Goal: Task Accomplishment & Management: Use online tool/utility

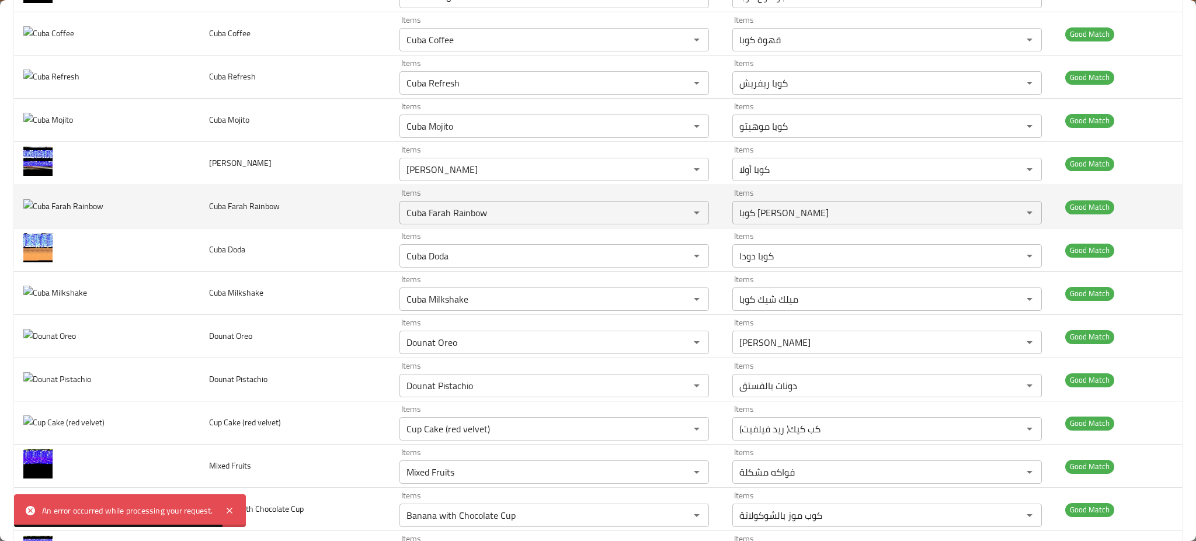
scroll to position [934, 0]
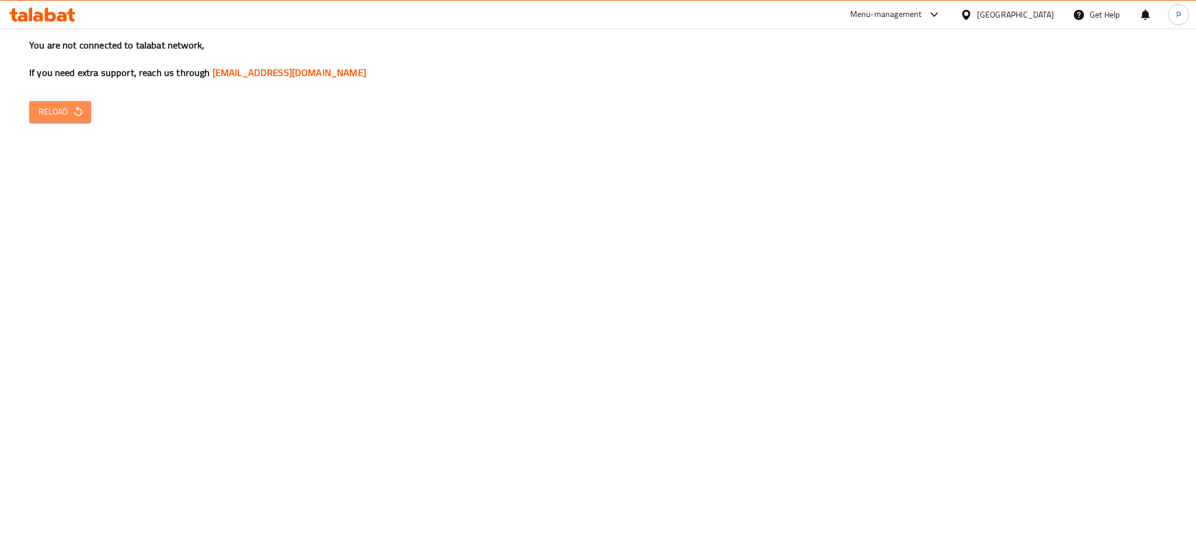
click at [64, 108] on span "Reload" at bounding box center [60, 111] width 43 height 15
click at [908, 246] on div "You are not connected to talabat network, If you need extra support, reach us t…" at bounding box center [598, 270] width 1196 height 541
click at [44, 96] on div "You are not connected to talabat network, If you need extra support, reach us t…" at bounding box center [598, 270] width 1196 height 541
click at [72, 111] on icon "button" at bounding box center [78, 112] width 12 height 12
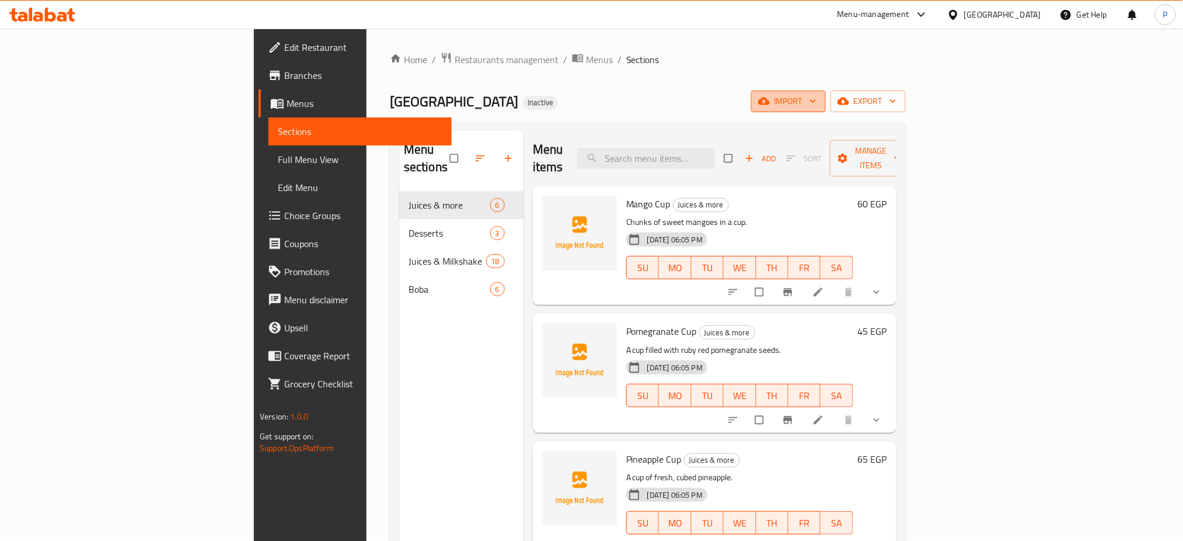
click at [826, 93] on button "import" at bounding box center [788, 101] width 75 height 22
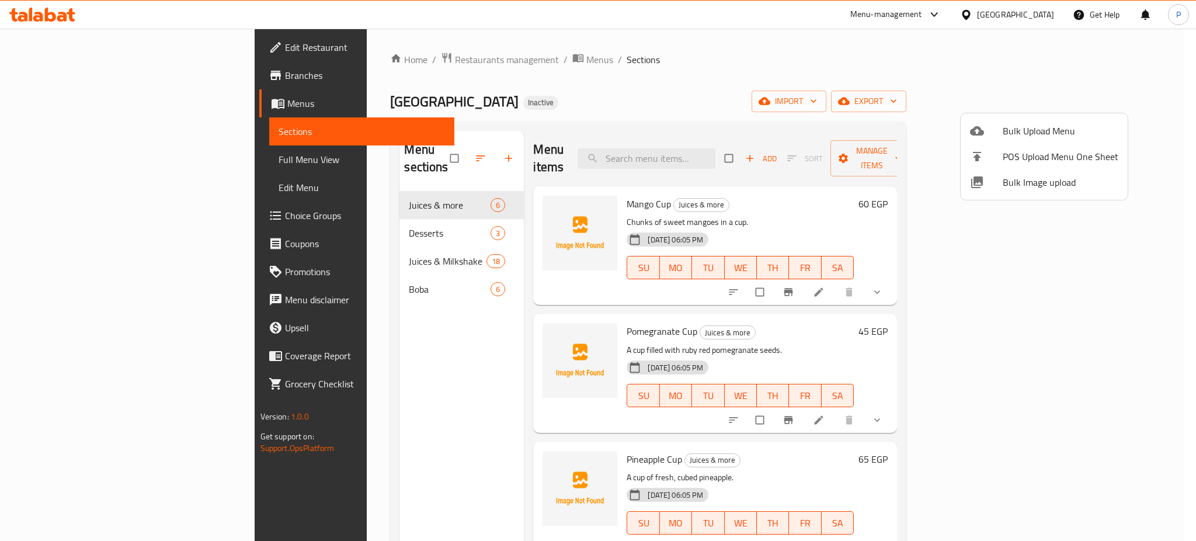
click at [1024, 183] on span "Bulk Image upload" at bounding box center [1060, 182] width 116 height 14
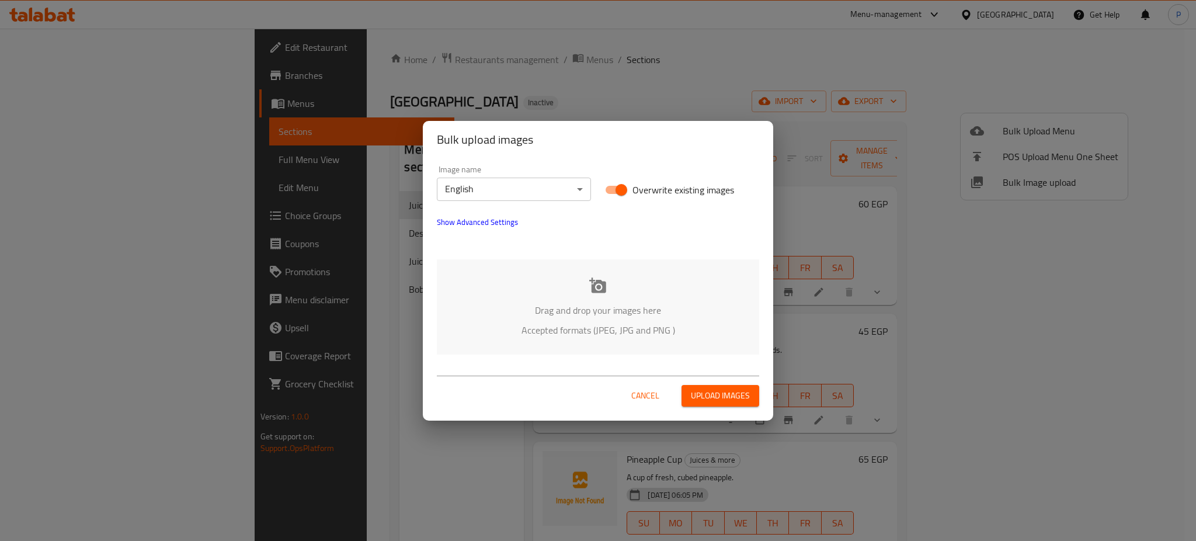
click at [563, 285] on div "Drag and drop your images here Accepted formats (JPEG, JPG and PNG )" at bounding box center [598, 306] width 322 height 95
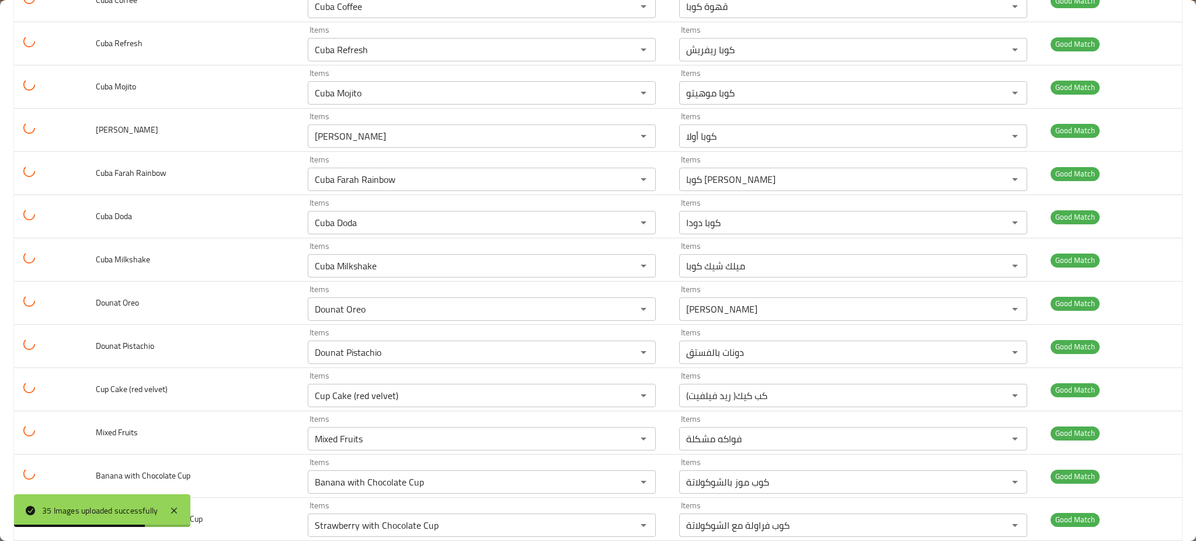
scroll to position [1174, 0]
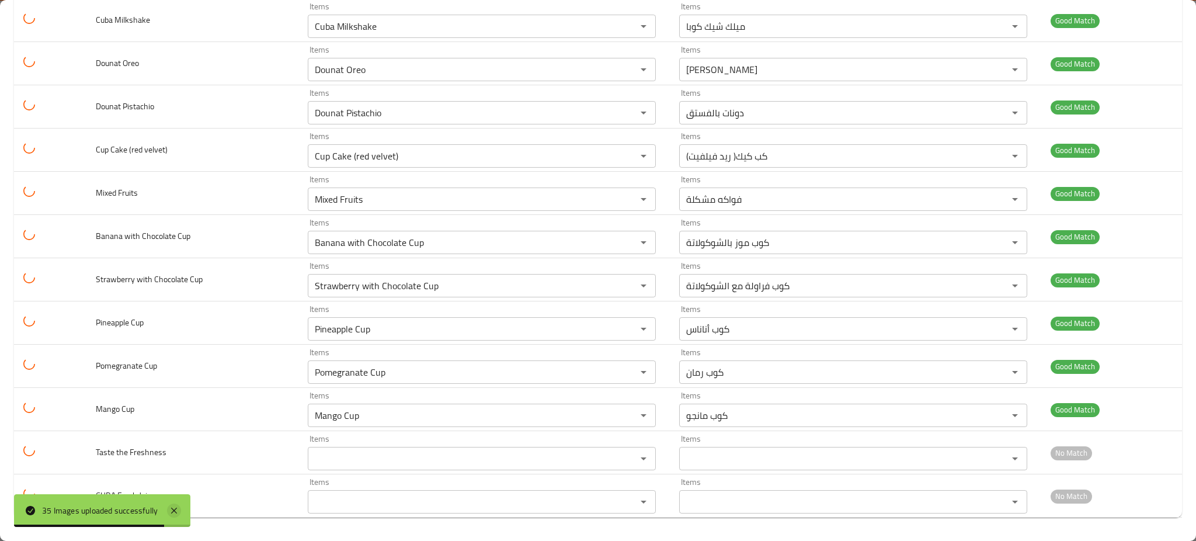
click at [169, 502] on div "35 Images uploaded successfully" at bounding box center [102, 510] width 176 height 33
click at [176, 508] on icon at bounding box center [174, 510] width 14 height 14
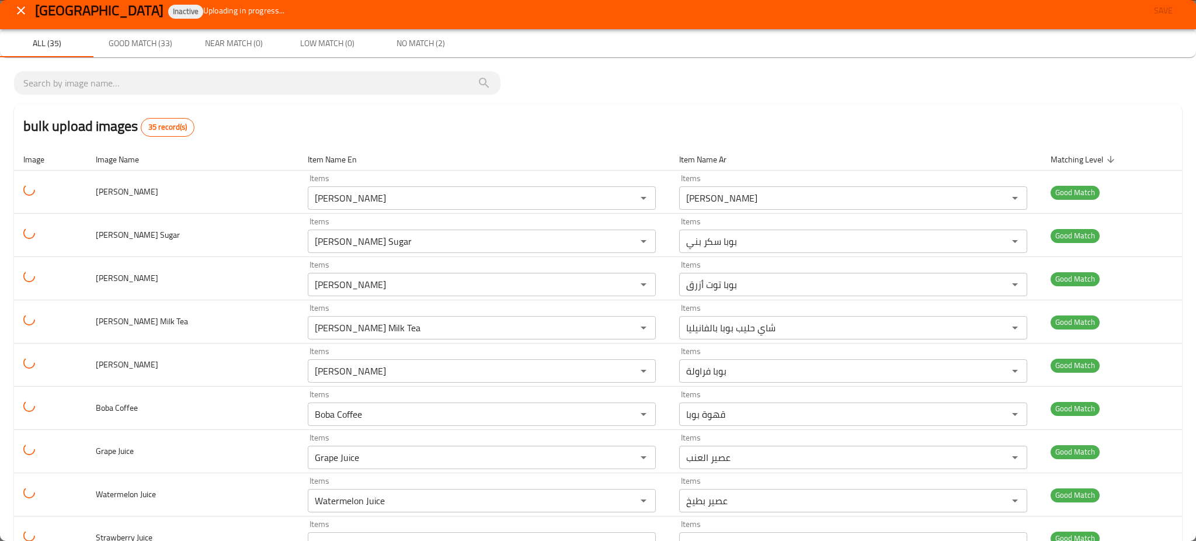
scroll to position [0, 0]
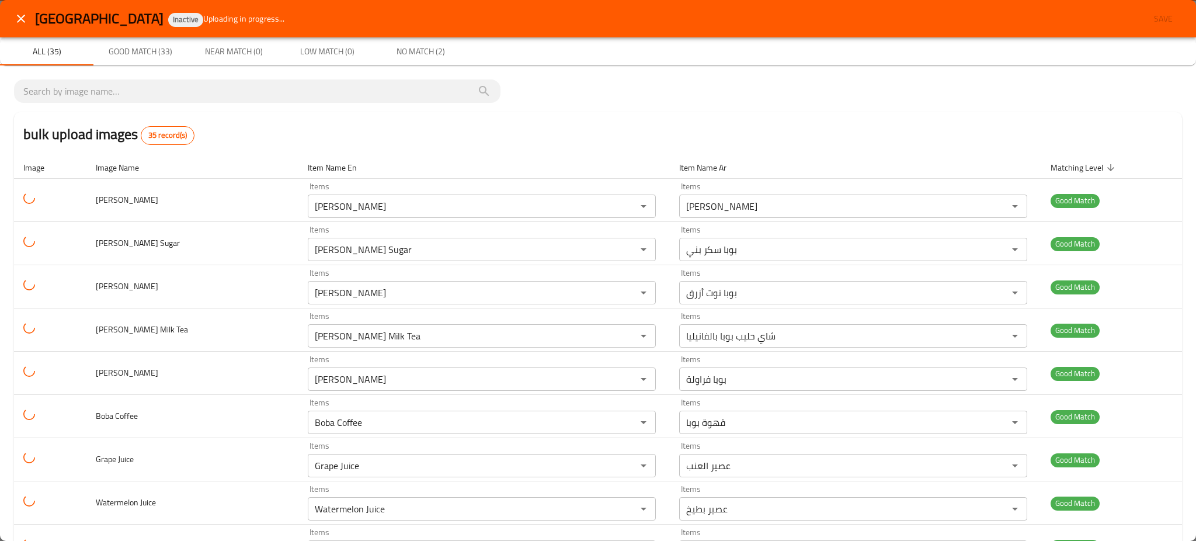
click at [624, 162] on th "Item Name En" at bounding box center [483, 167] width 371 height 22
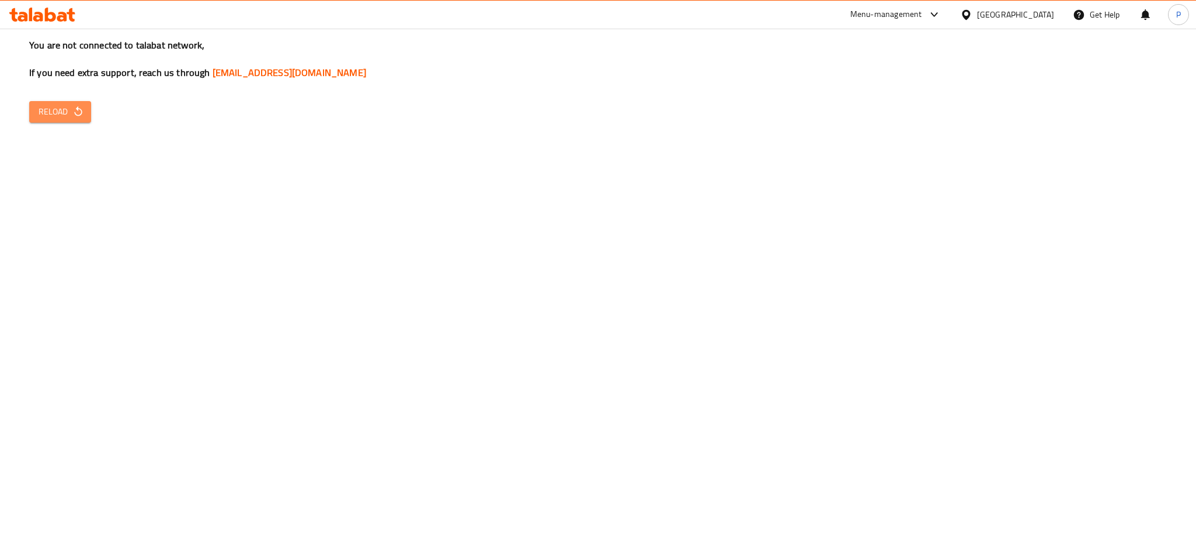
click at [39, 110] on span "Reload" at bounding box center [60, 111] width 43 height 15
click at [79, 111] on icon "button" at bounding box center [78, 112] width 12 height 12
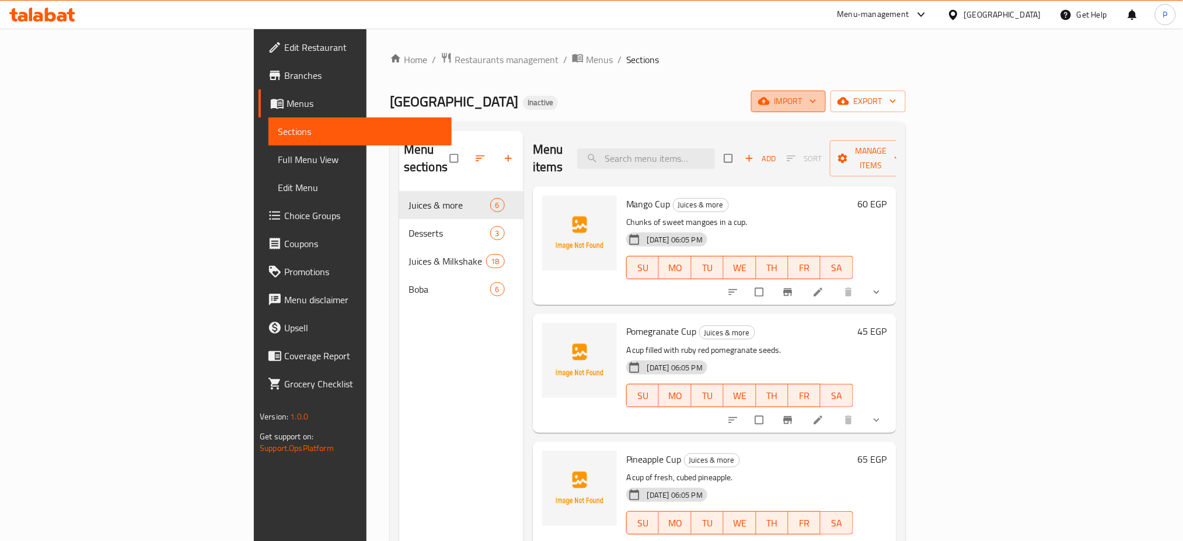
click at [817, 102] on span "import" at bounding box center [789, 101] width 56 height 15
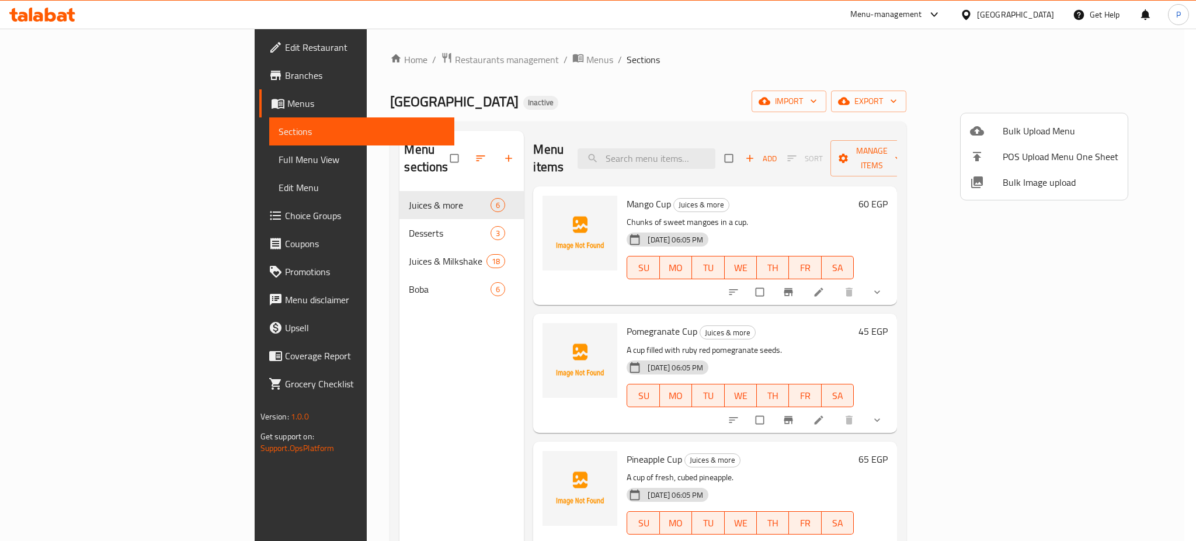
click at [1045, 186] on span "Bulk Image upload" at bounding box center [1060, 182] width 116 height 14
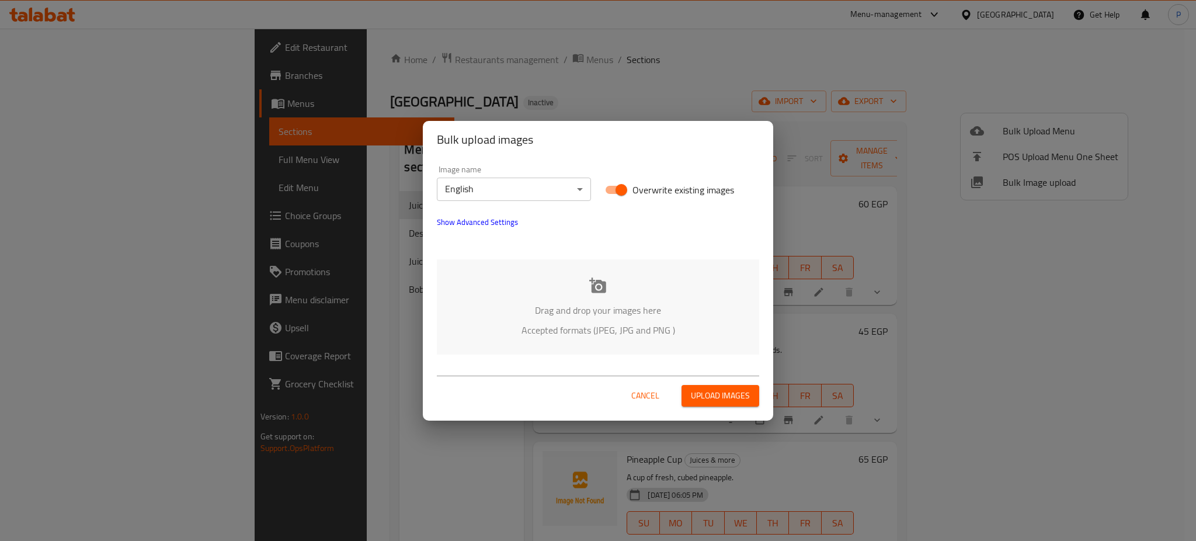
click at [645, 334] on p "Accepted formats (JPEG, JPG and PNG )" at bounding box center [597, 330] width 287 height 14
click at [654, 392] on span "Cancel" at bounding box center [645, 395] width 28 height 15
